Goal: Task Accomplishment & Management: Use online tool/utility

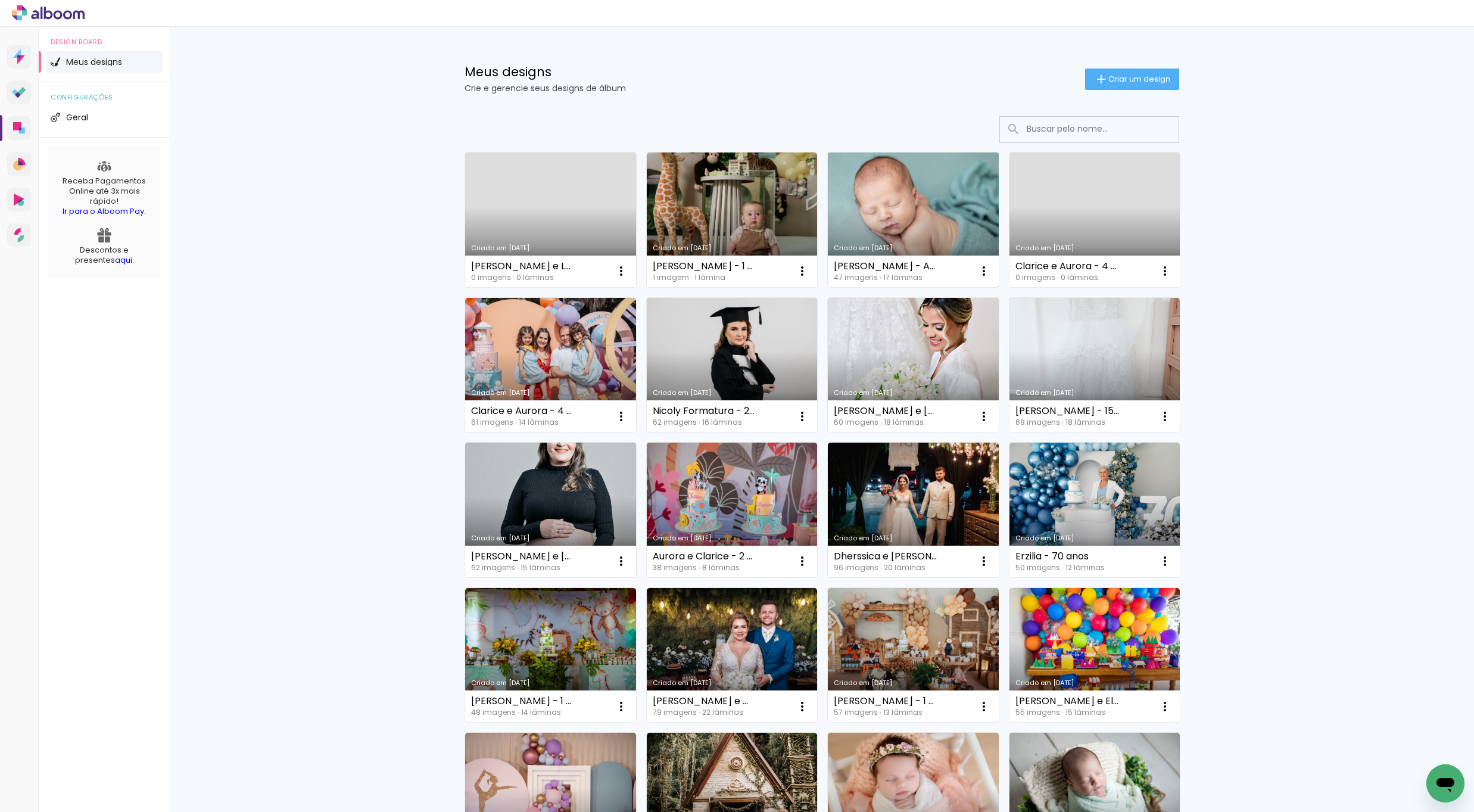
click at [942, 194] on link "Criado em [DATE]" at bounding box center [913, 220] width 171 height 134
